Goal: Communication & Community: Answer question/provide support

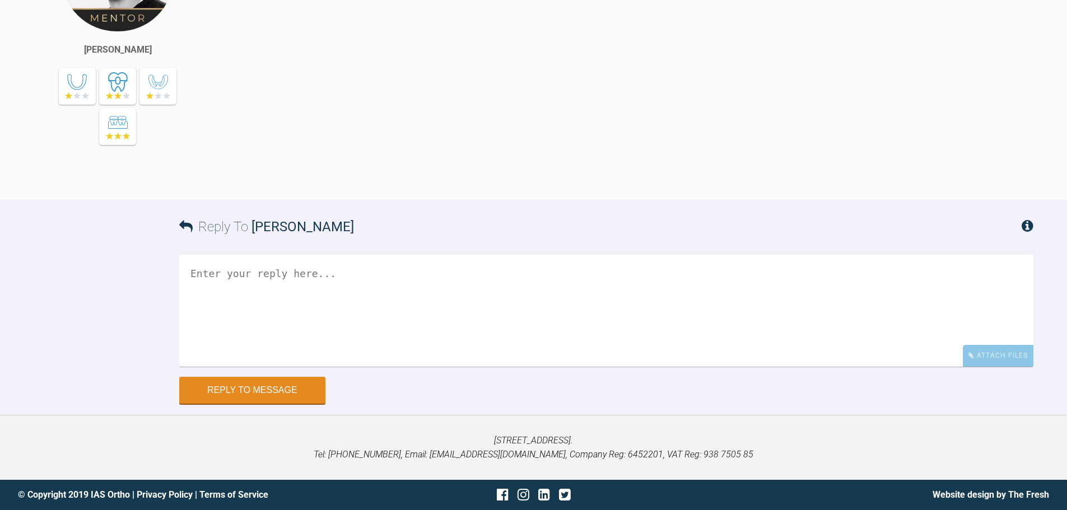
scroll to position [13677, 0]
click at [976, 356] on div "Attach Files" at bounding box center [997, 356] width 71 height 22
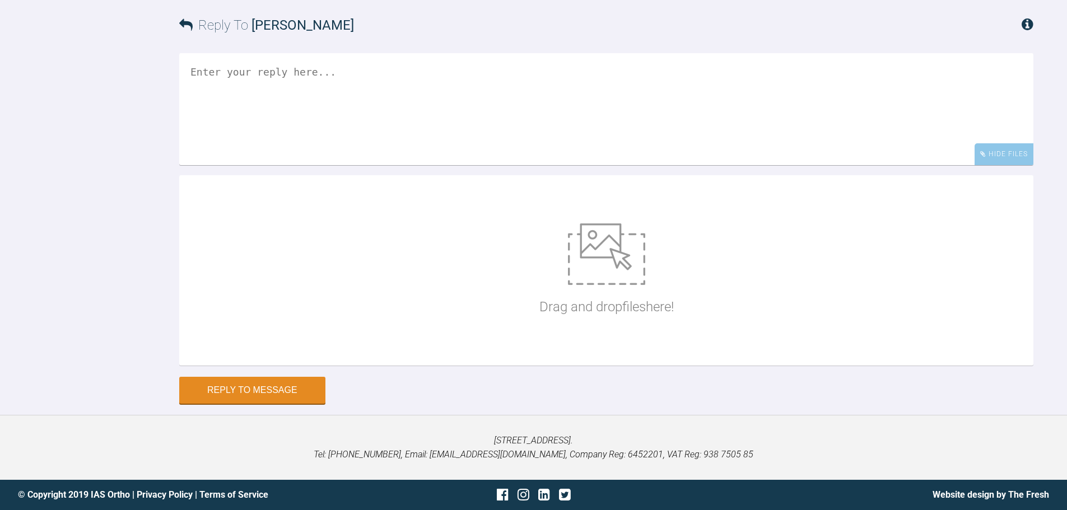
scroll to position [13878, 0]
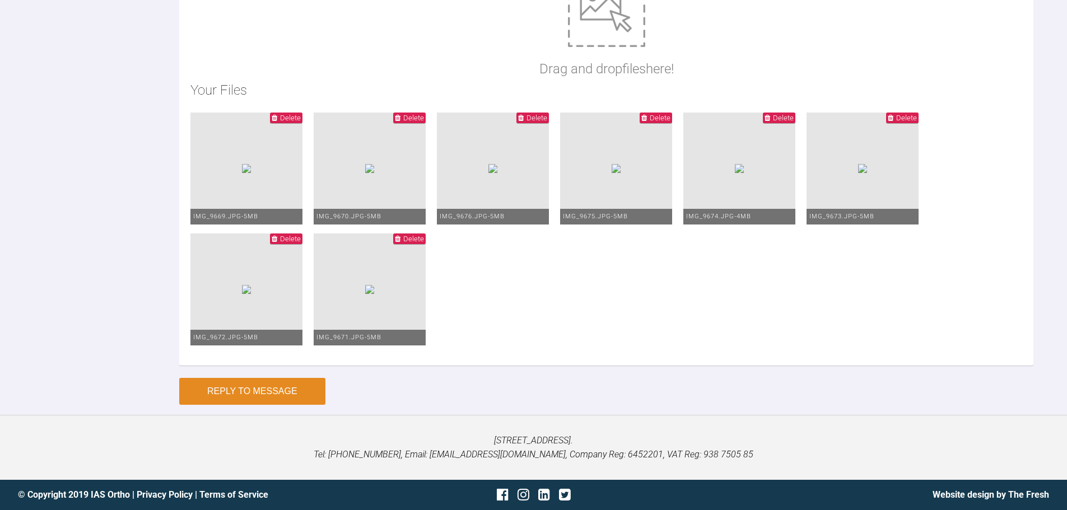
type textarea "Hi [PERSON_NAME], This is Jasmine [DATE]. There is still a space remaining LL4/…"
click at [277, 384] on button "Reply to Message" at bounding box center [252, 391] width 146 height 27
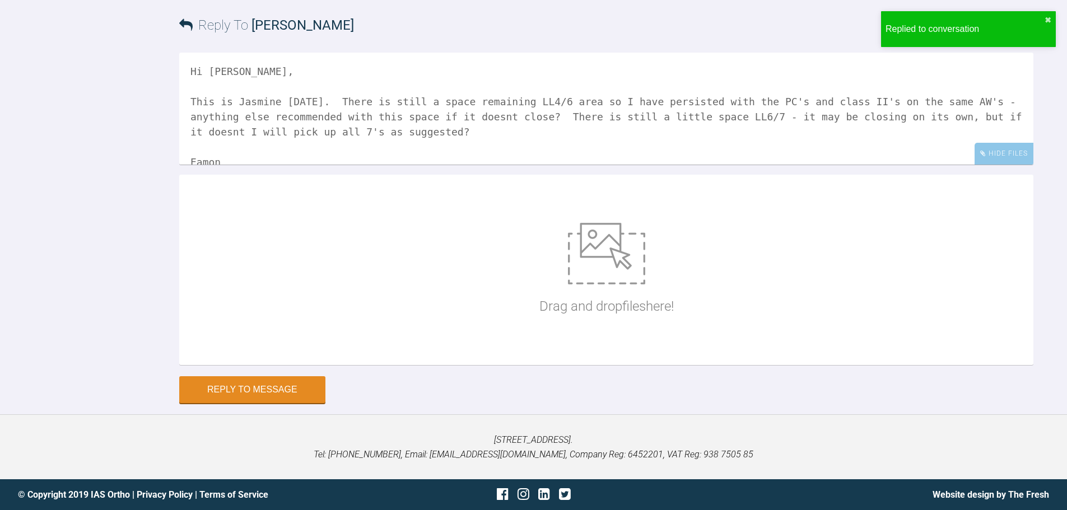
scroll to position [14050, 0]
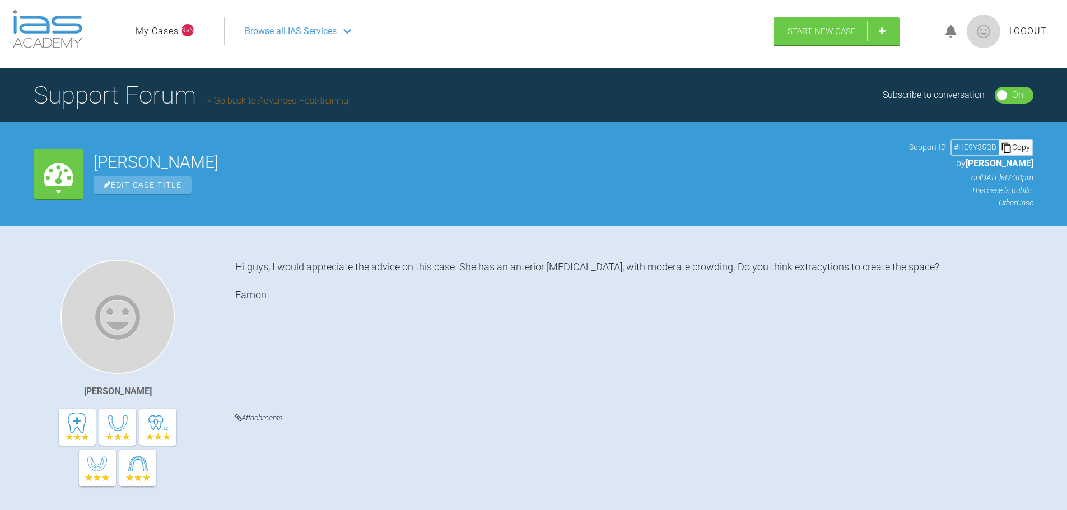
scroll to position [152, 0]
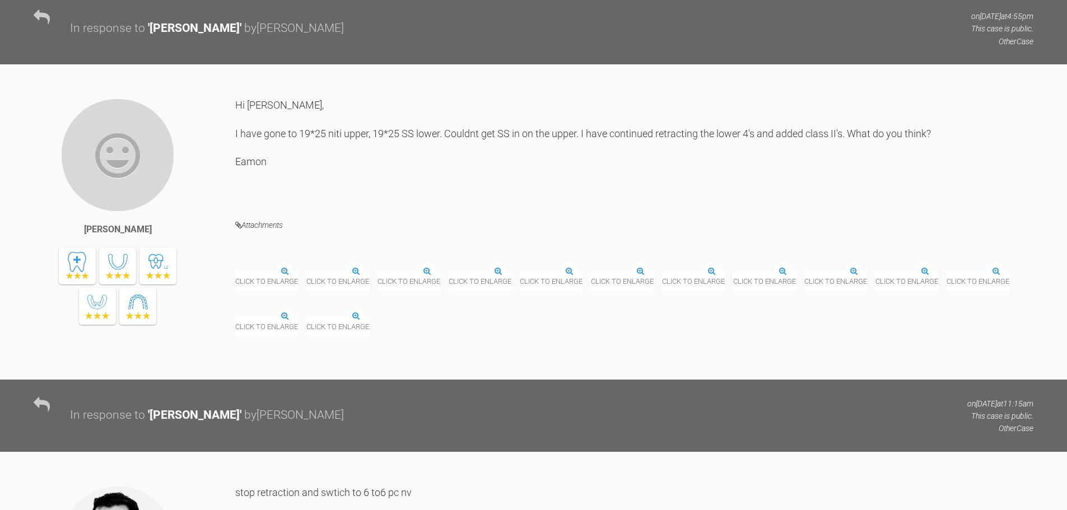
scroll to position [4991, 0]
